Goal: Navigation & Orientation: Find specific page/section

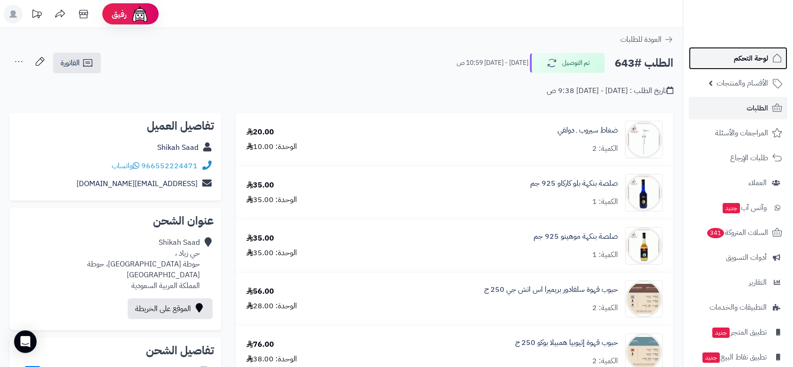
click at [761, 61] on span "لوحة التحكم" at bounding box center [751, 58] width 34 height 13
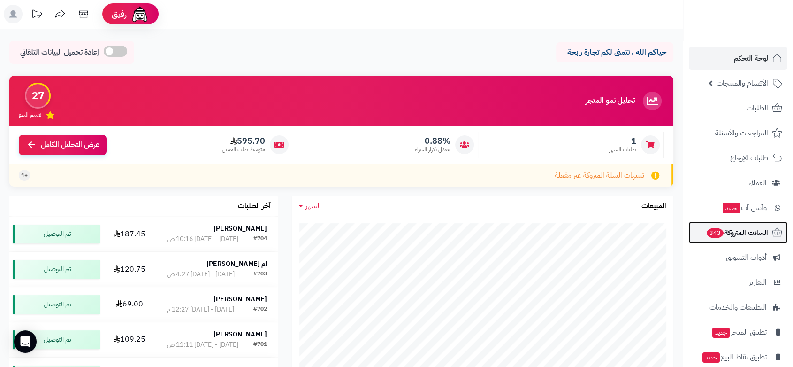
click at [745, 236] on span "السلات المتروكة 343" at bounding box center [737, 232] width 62 height 13
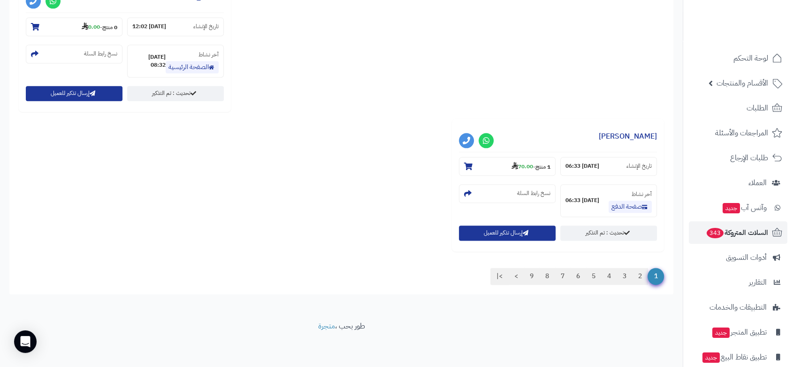
scroll to position [38, 0]
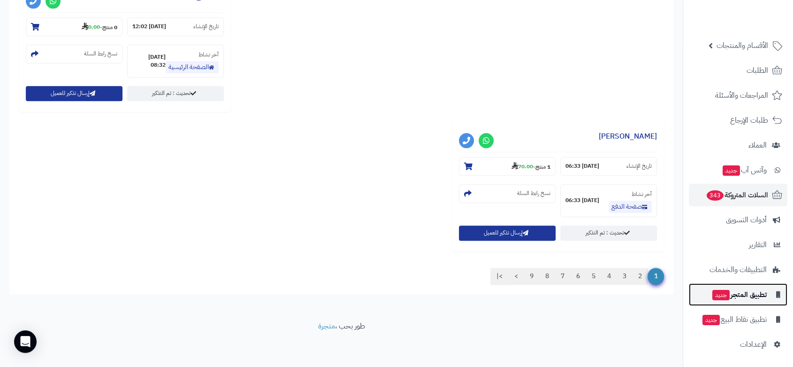
click at [743, 295] on span "تطبيق المتجر جديد" at bounding box center [739, 294] width 55 height 13
